Goal: Task Accomplishment & Management: Complete application form

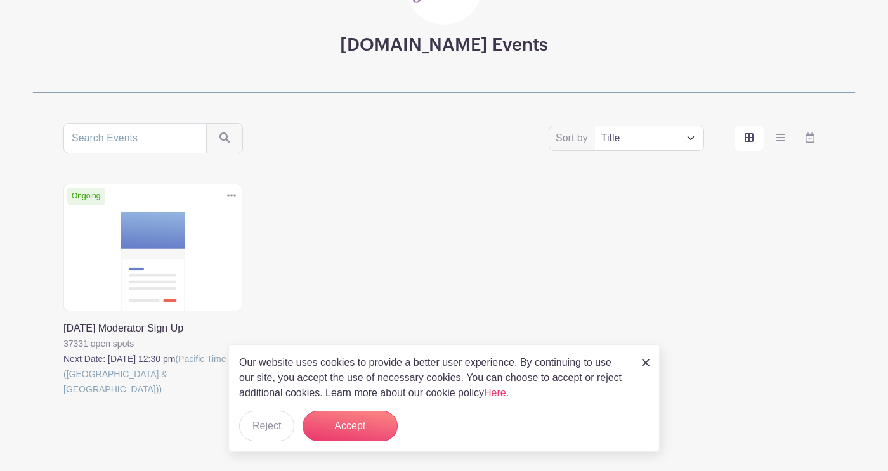
scroll to position [182, 0]
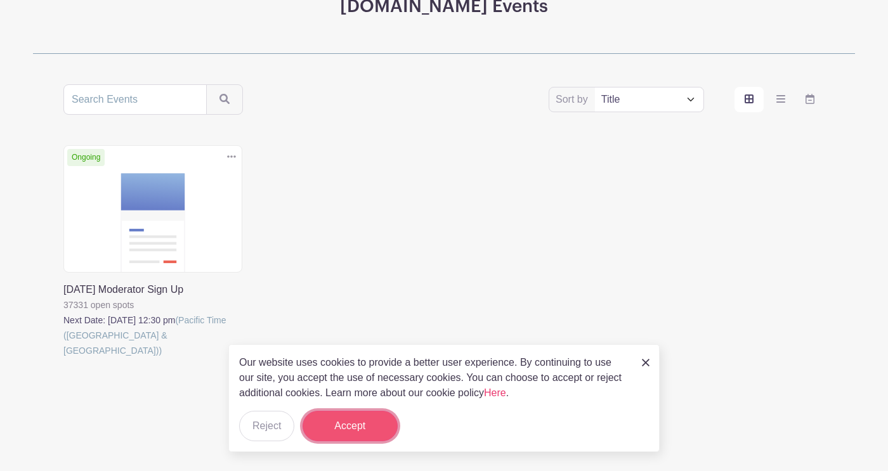
click at [342, 431] on button "Accept" at bounding box center [350, 426] width 95 height 30
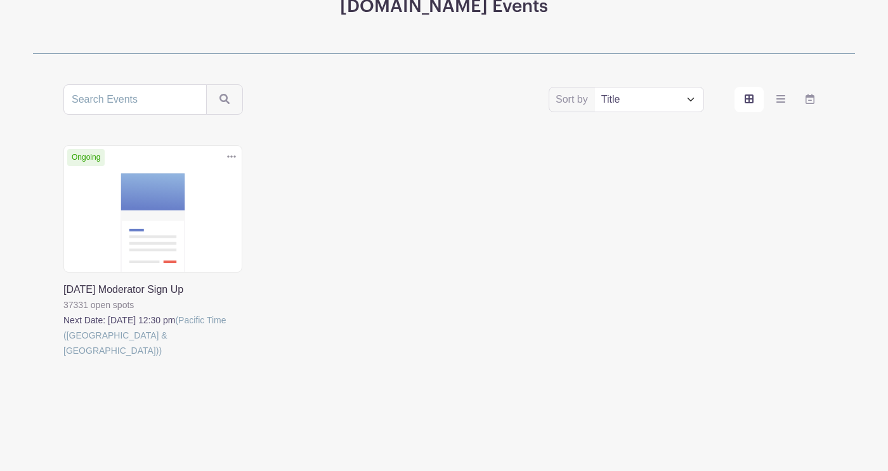
click at [63, 358] on link at bounding box center [63, 358] width 0 height 0
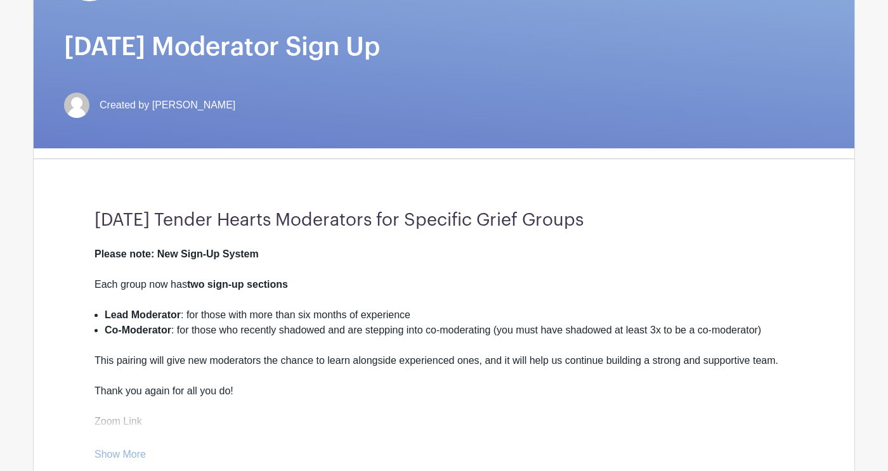
scroll to position [54, 0]
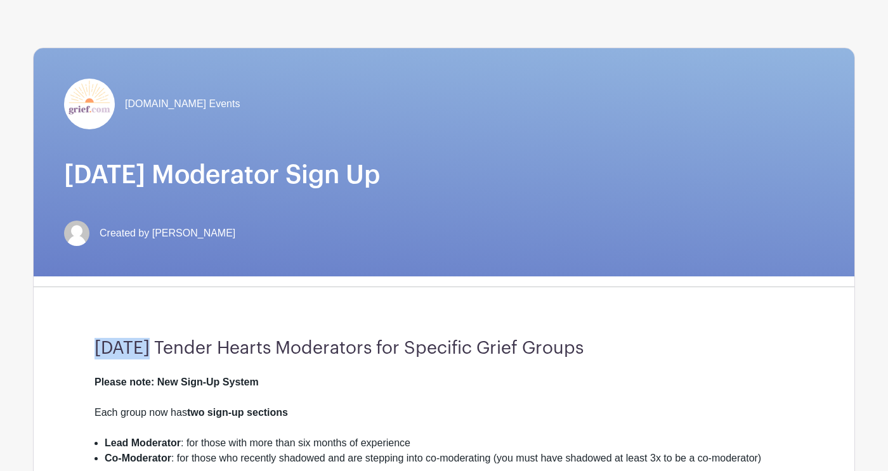
click at [153, 301] on div "Monday Tender Hearts Moderators for Specific Grief Groups Please note: New Sign…" at bounding box center [444, 464] width 760 height 334
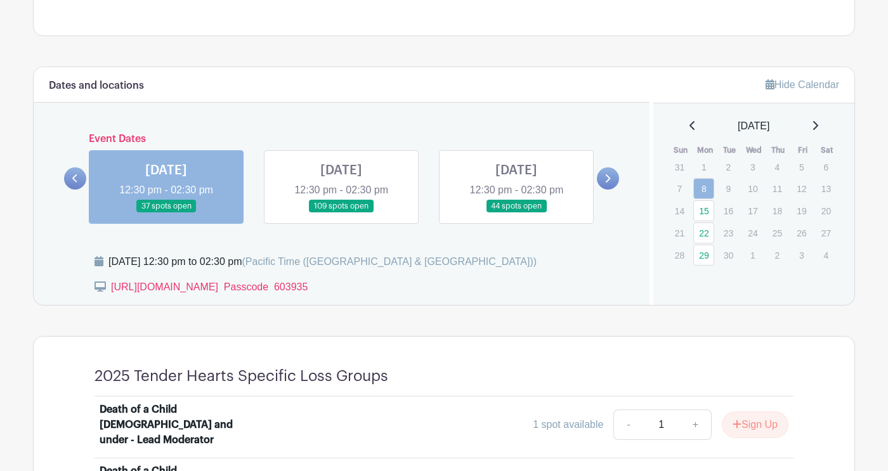
scroll to position [651, 0]
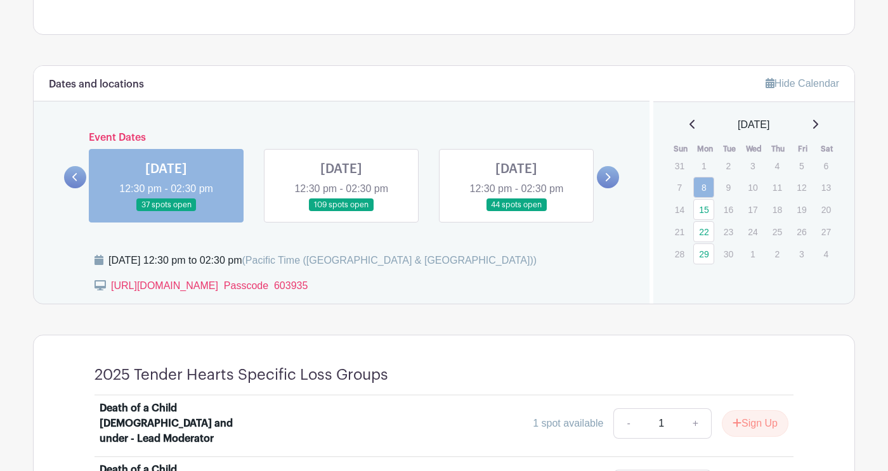
click at [679, 205] on p "14" at bounding box center [679, 210] width 21 height 20
click at [783, 148] on th "Thu" at bounding box center [778, 149] width 25 height 13
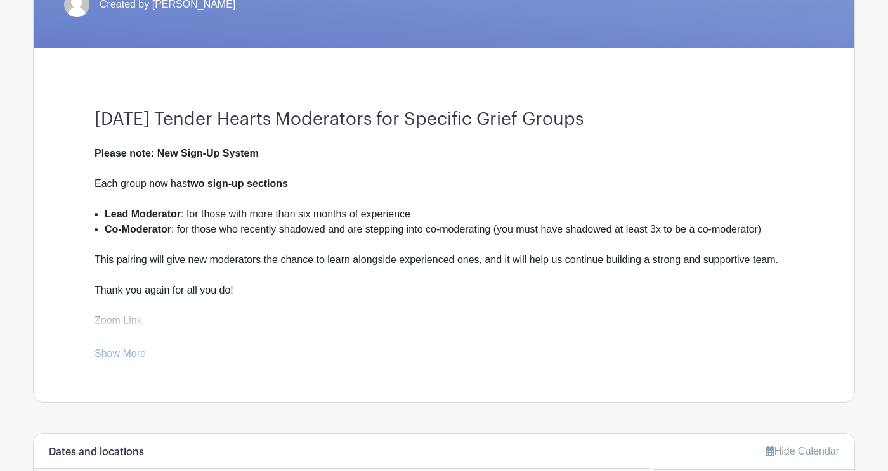
scroll to position [0, 0]
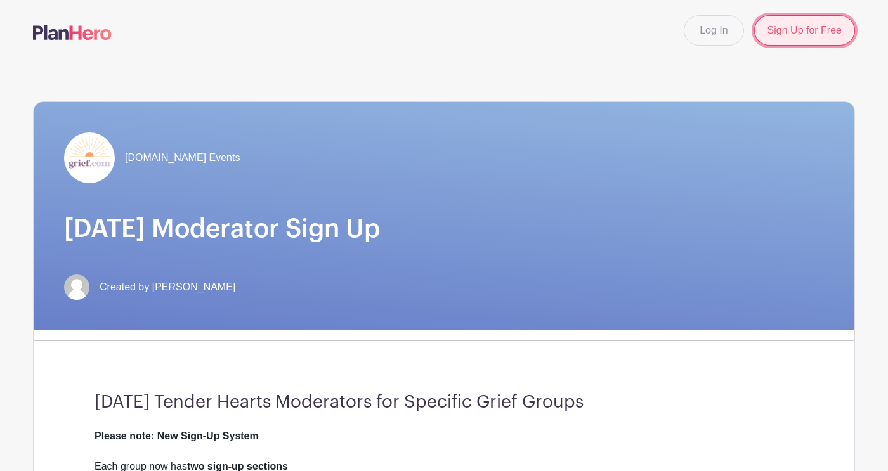
click at [797, 38] on link "Sign Up for Free" at bounding box center [804, 30] width 101 height 30
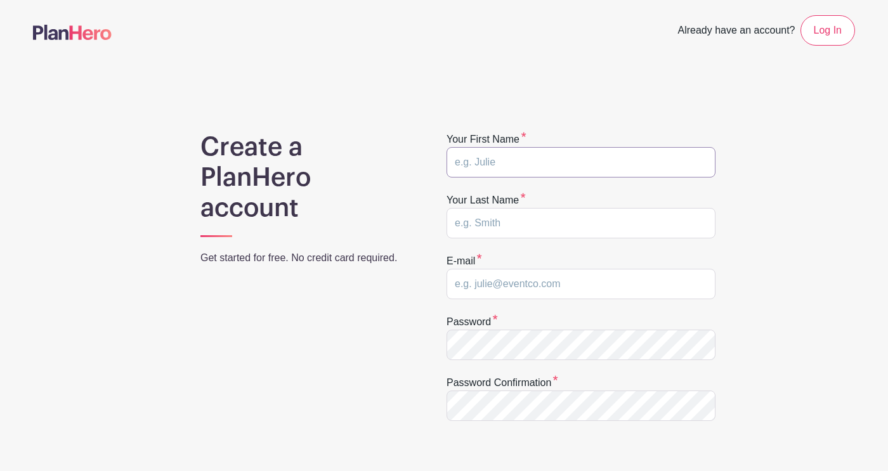
click at [550, 160] on input "text" at bounding box center [580, 162] width 269 height 30
type input "diane"
type input "horn"
type input "diane.b.horn@gmail.com"
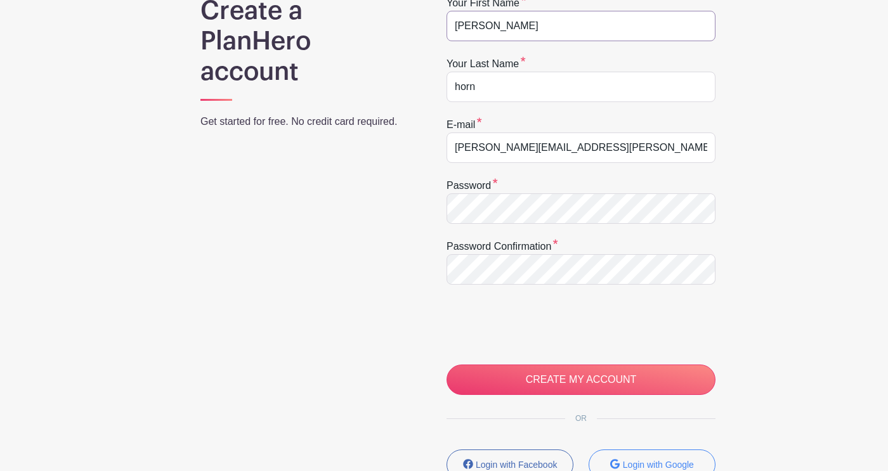
scroll to position [141, 0]
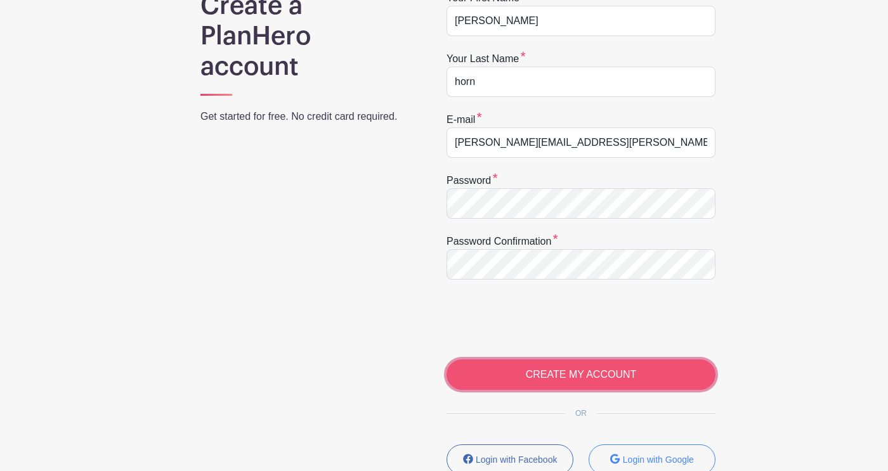
click at [528, 375] on input "CREATE MY ACCOUNT" at bounding box center [580, 375] width 269 height 30
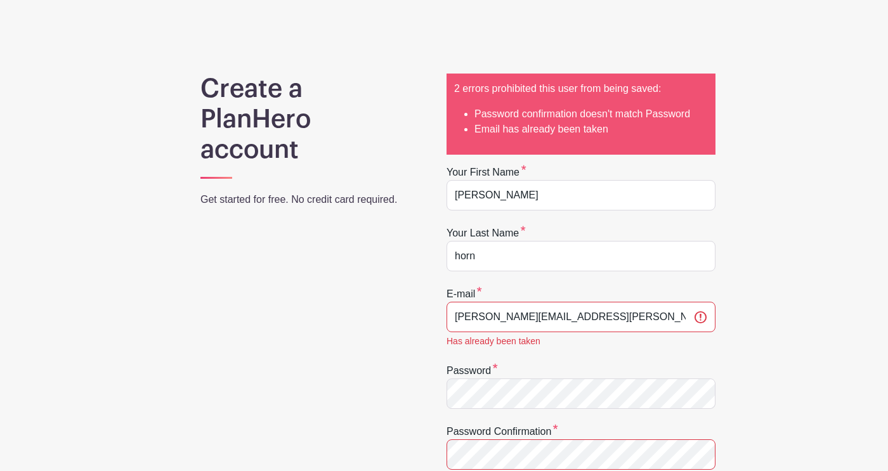
scroll to position [39, 0]
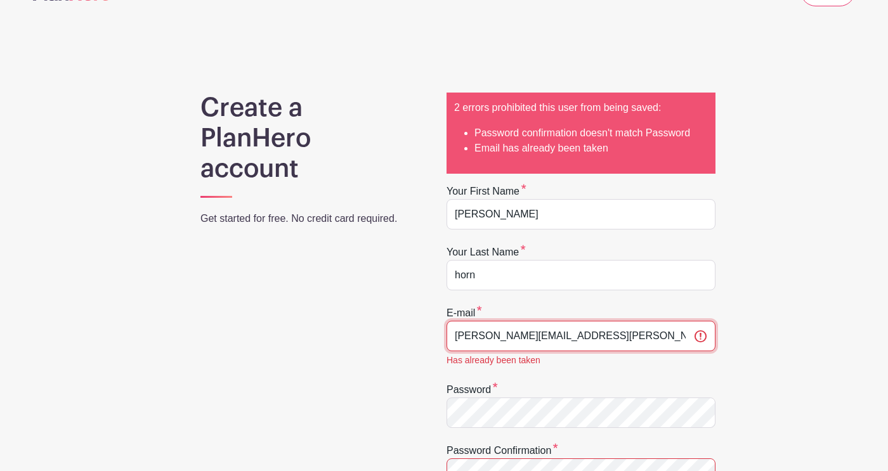
click at [599, 338] on input "[PERSON_NAME][EMAIL_ADDRESS][PERSON_NAME][DOMAIN_NAME]" at bounding box center [580, 336] width 269 height 30
type input "d"
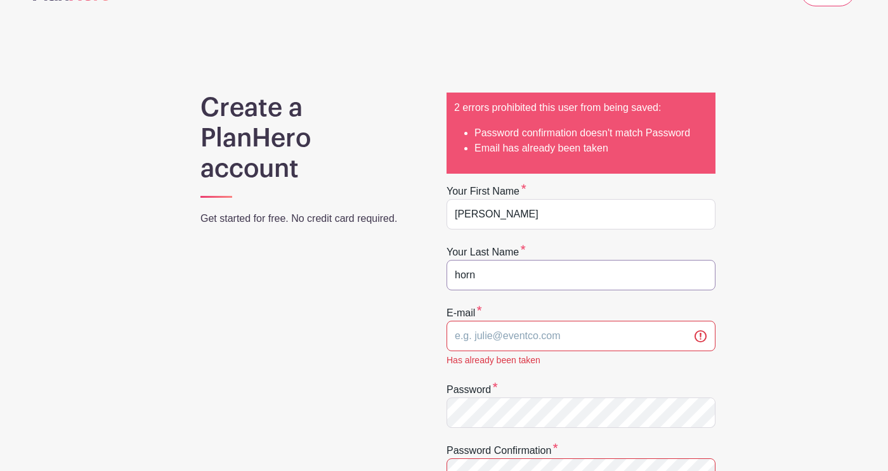
click at [505, 274] on input "horn" at bounding box center [580, 275] width 269 height 30
type input "h"
click at [524, 212] on input "[PERSON_NAME]" at bounding box center [580, 214] width 269 height 30
type input "d"
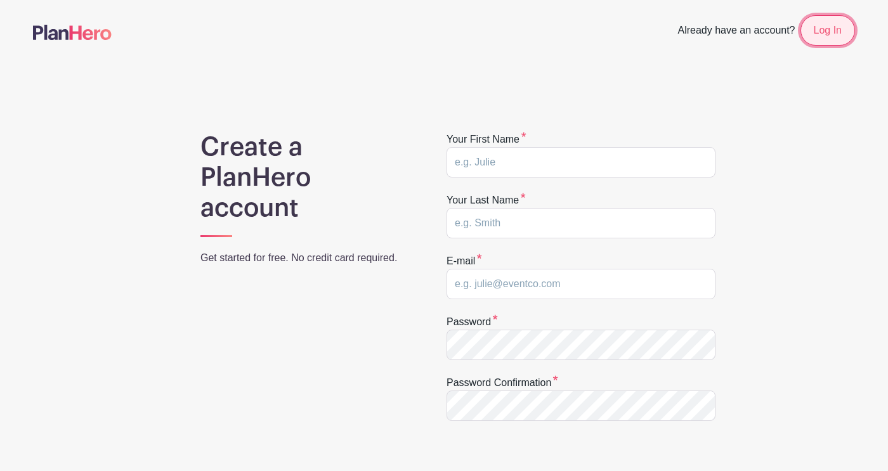
click at [830, 44] on link "Log In" at bounding box center [827, 30] width 55 height 30
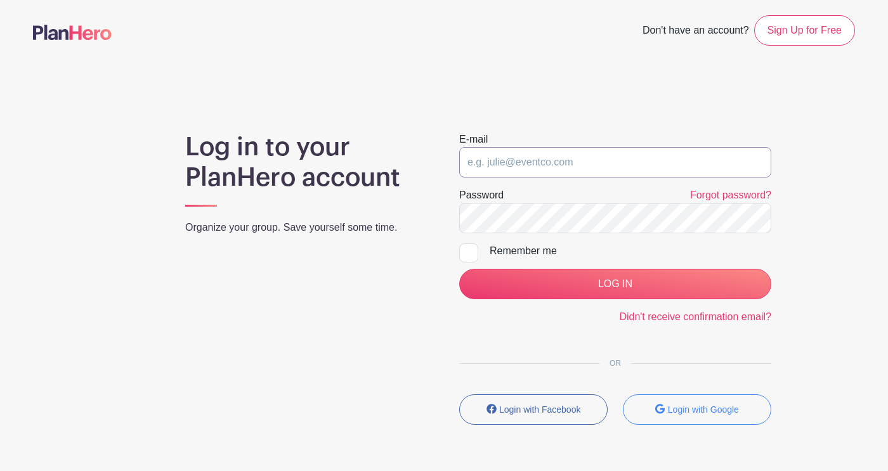
click at [608, 159] on input "email" at bounding box center [615, 162] width 312 height 30
type input "[PERSON_NAME][EMAIL_ADDRESS][PERSON_NAME][DOMAIN_NAME]"
click at [693, 198] on link "Forgot password?" at bounding box center [730, 195] width 81 height 11
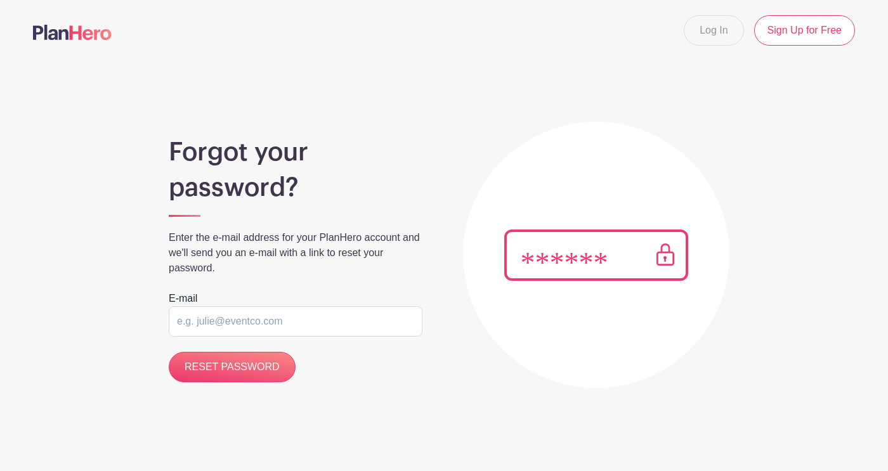
click at [295, 326] on input "email" at bounding box center [296, 321] width 254 height 30
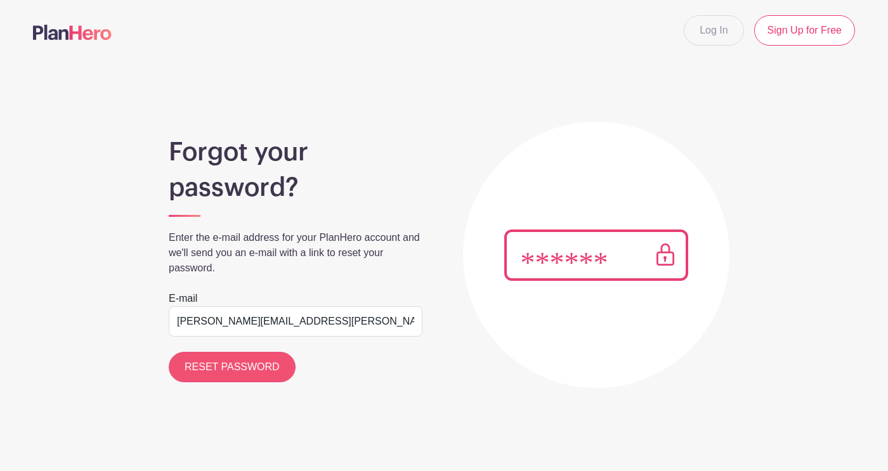
type input "[PERSON_NAME][EMAIL_ADDRESS][PERSON_NAME][DOMAIN_NAME]"
click at [280, 365] on input "RESET PASSWORD" at bounding box center [232, 367] width 127 height 30
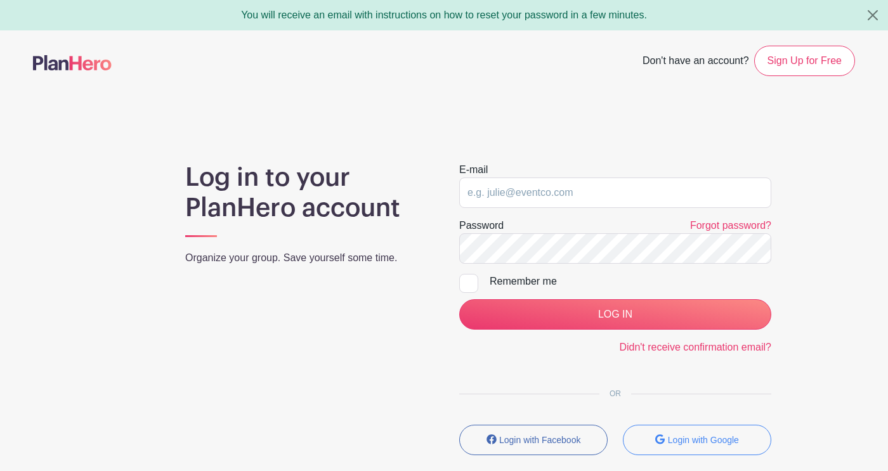
click at [148, 110] on main "Don't have an account? Sign Up for Free Log in to your PlanHero account Organiz…" at bounding box center [444, 287] width 888 height 514
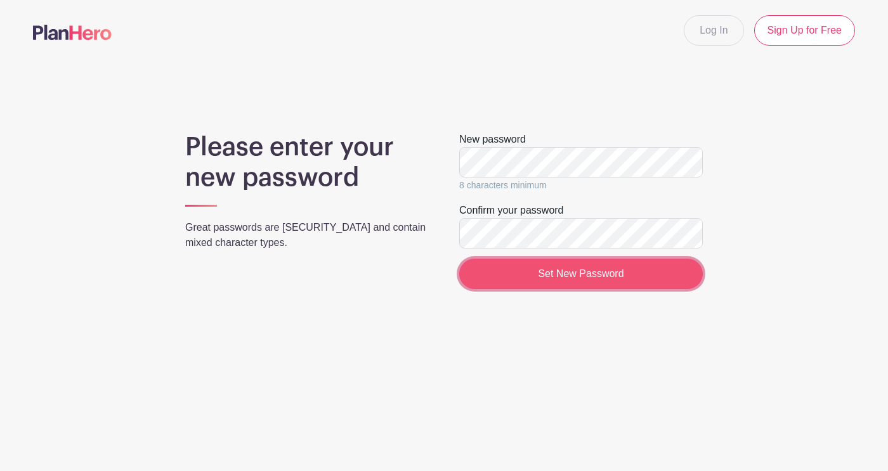
click at [521, 283] on input "Set New Password" at bounding box center [581, 274] width 244 height 30
